Goal: Find contact information: Find contact information

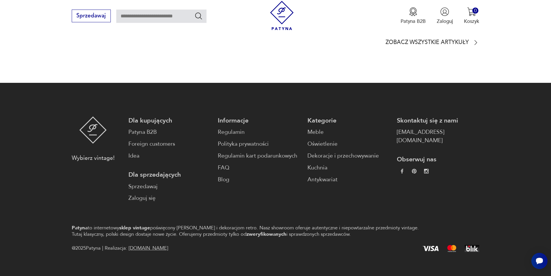
click at [333, 207] on footer "Wybierz vintage! Dla kupujących Patyna B2B Foreign customers Idea Dla sprzedają…" at bounding box center [275, 184] width 551 height 203
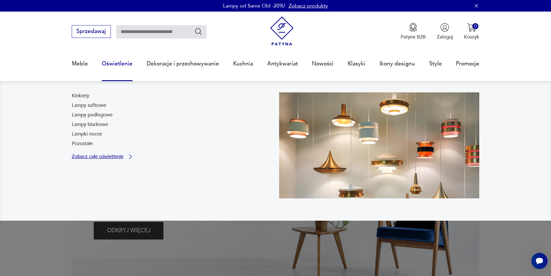
click at [77, 153] on link "Zobacz całe oświetlenie" at bounding box center [103, 156] width 62 height 7
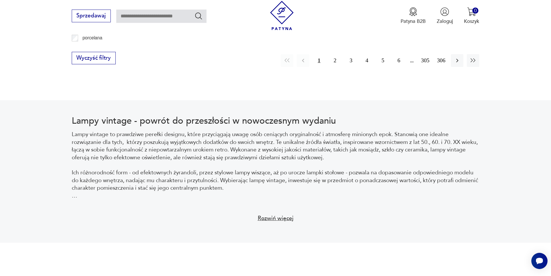
scroll to position [993, 0]
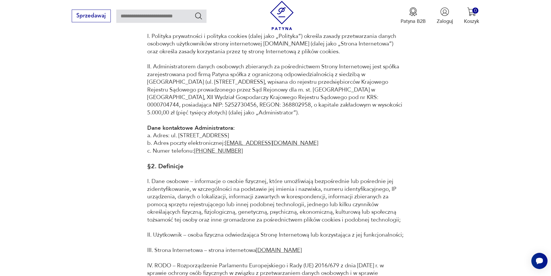
scroll to position [116, 0]
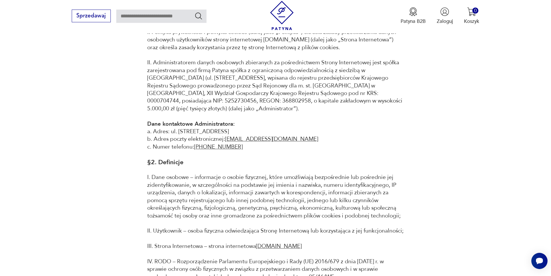
drag, startPoint x: 266, startPoint y: 173, endPoint x: 155, endPoint y: 170, distance: 111.5
click at [155, 151] on p "Dane kontaktowe Administratora: a. Adres: ul. [STREET_ADDRESS] Adres poczty ele…" at bounding box center [275, 135] width 257 height 31
copy p "Numer telefonu: [PHONE_NUMBER]"
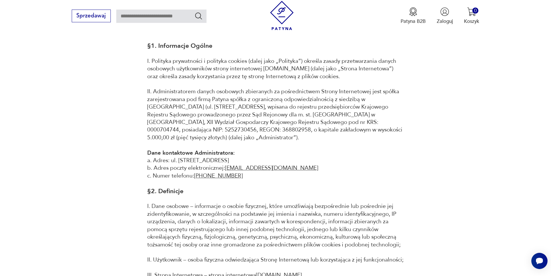
click at [289, 14] on img at bounding box center [281, 15] width 29 height 29
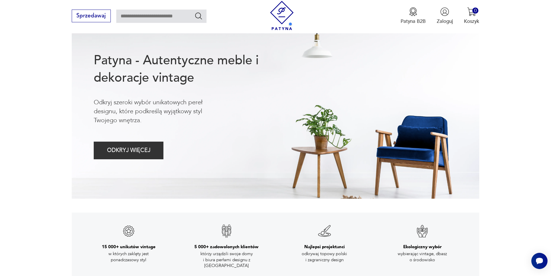
scroll to position [87, 0]
